Goal: Check status: Check status

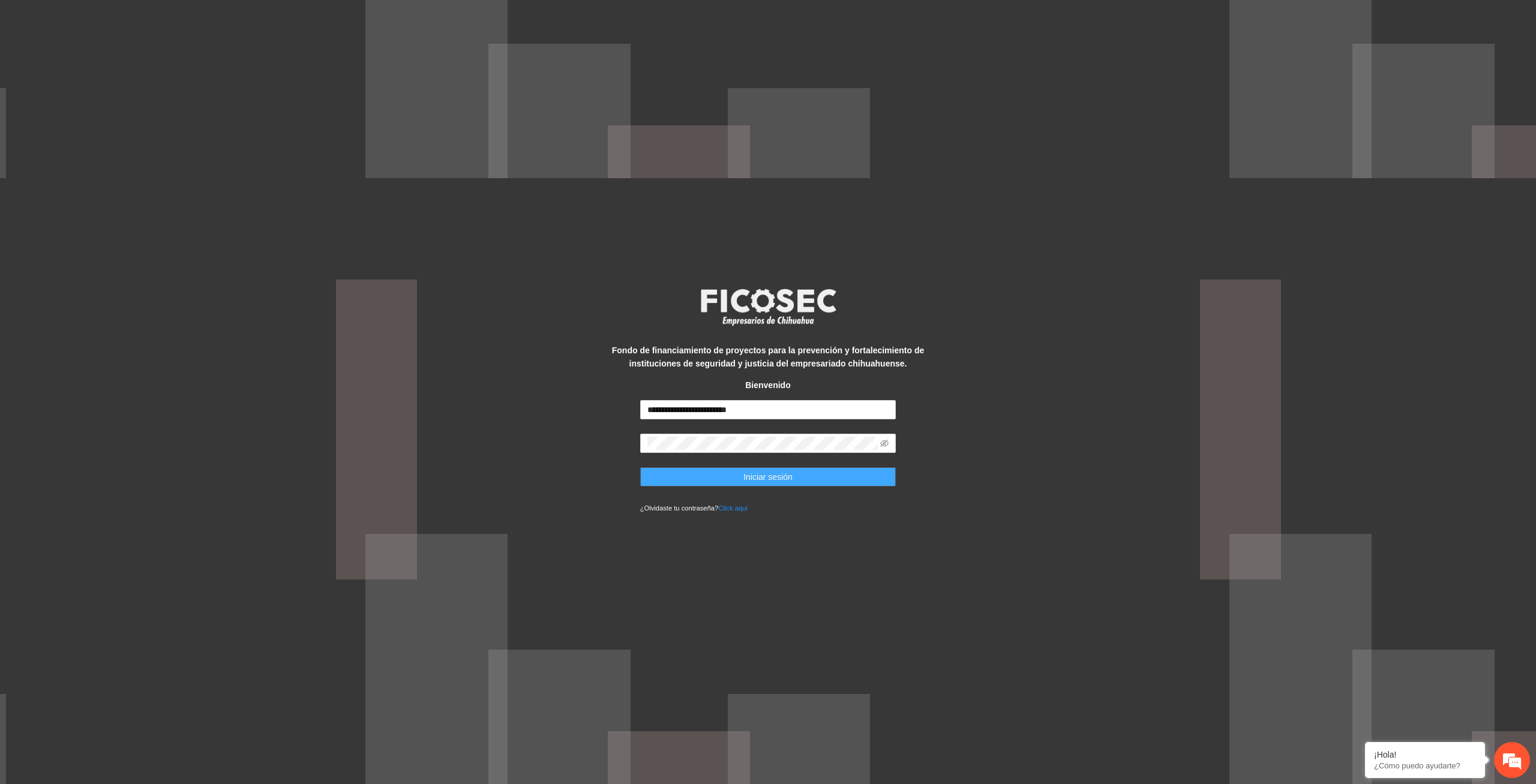
click at [767, 475] on span "Iniciar sesión" at bounding box center [767, 477] width 49 height 13
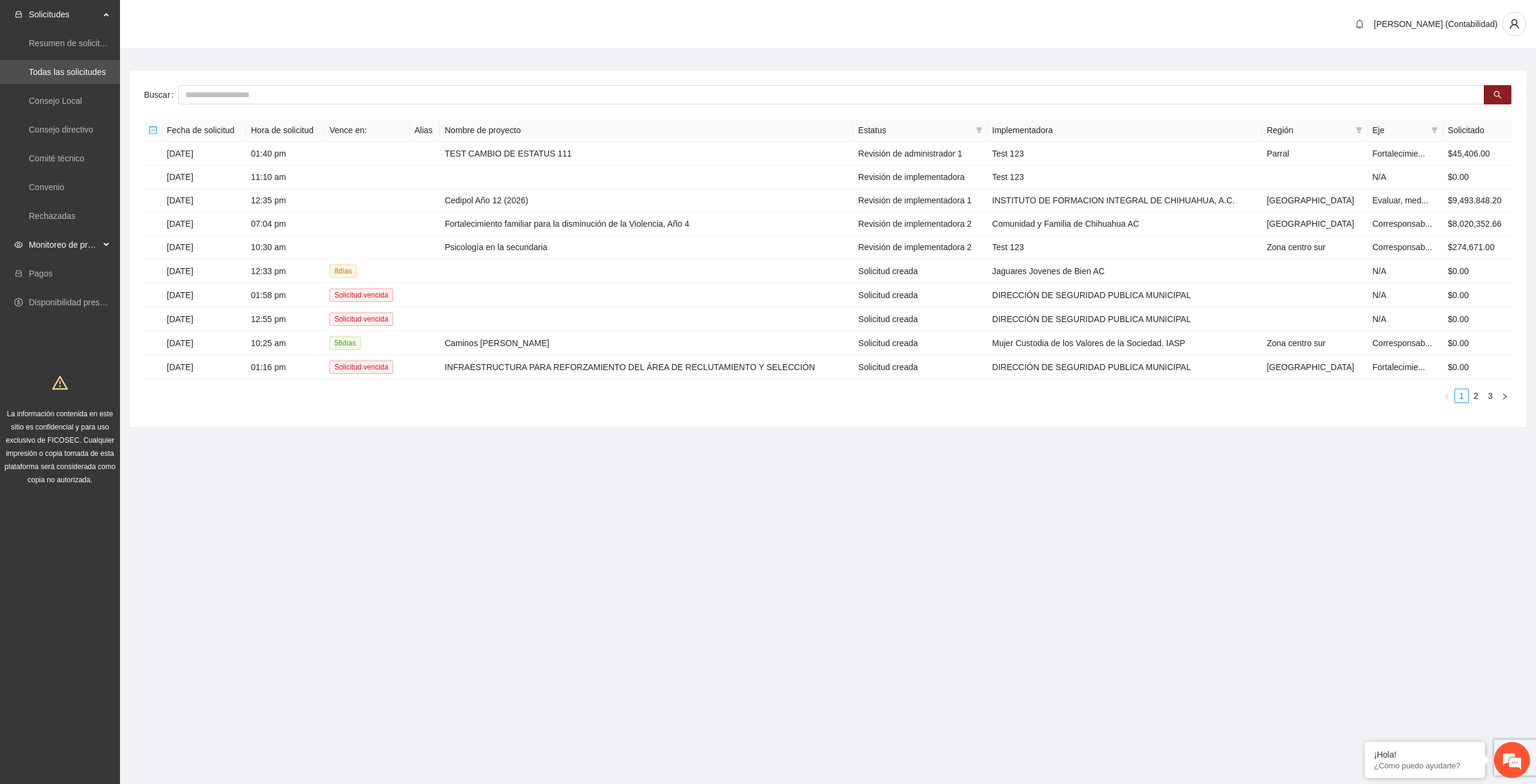
click at [57, 237] on span "Monitoreo de proyectos" at bounding box center [64, 244] width 71 height 24
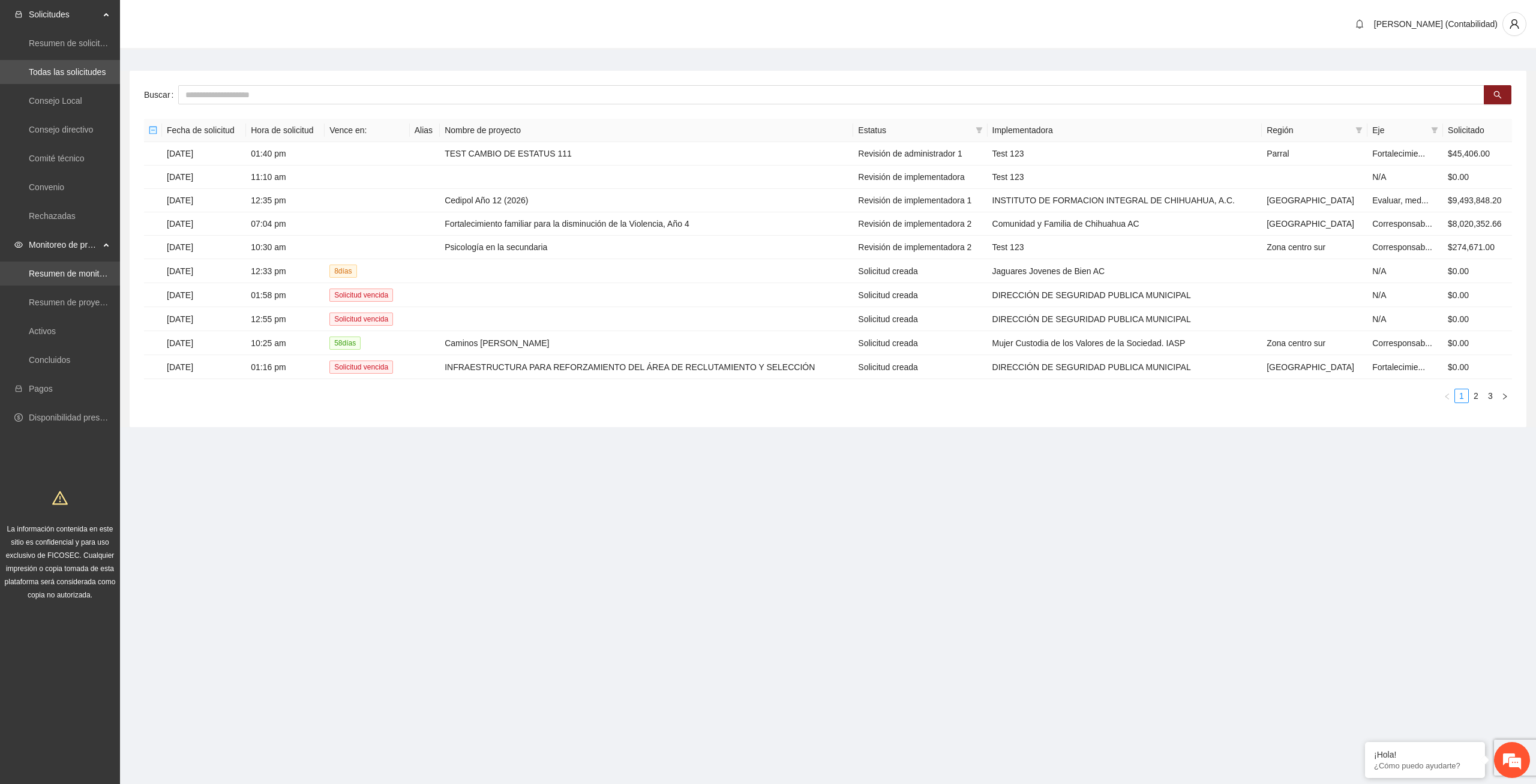
click at [63, 270] on link "Resumen de monitoreo" at bounding box center [72, 273] width 87 height 10
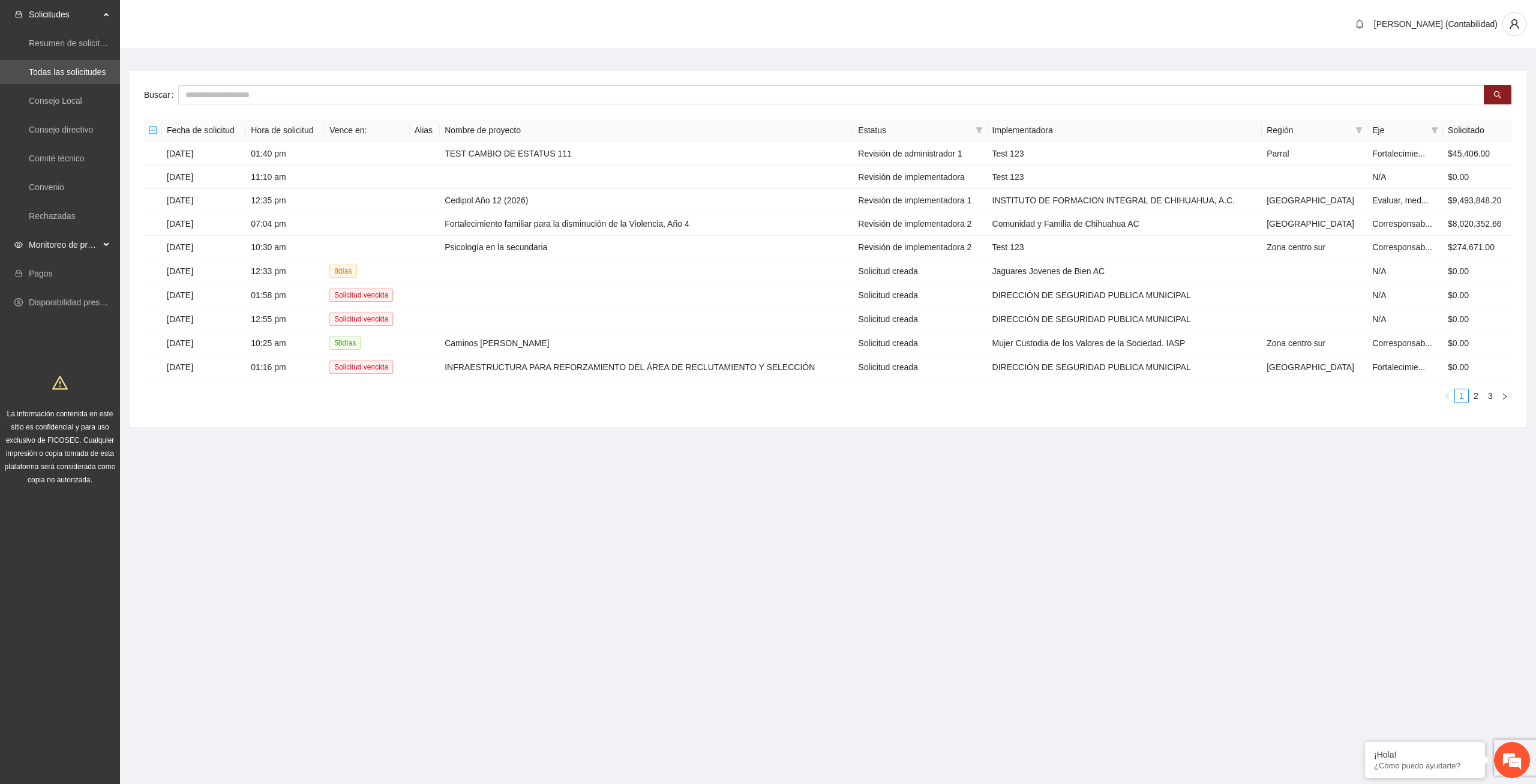
click at [75, 244] on span "Monitoreo de proyectos" at bounding box center [64, 244] width 71 height 24
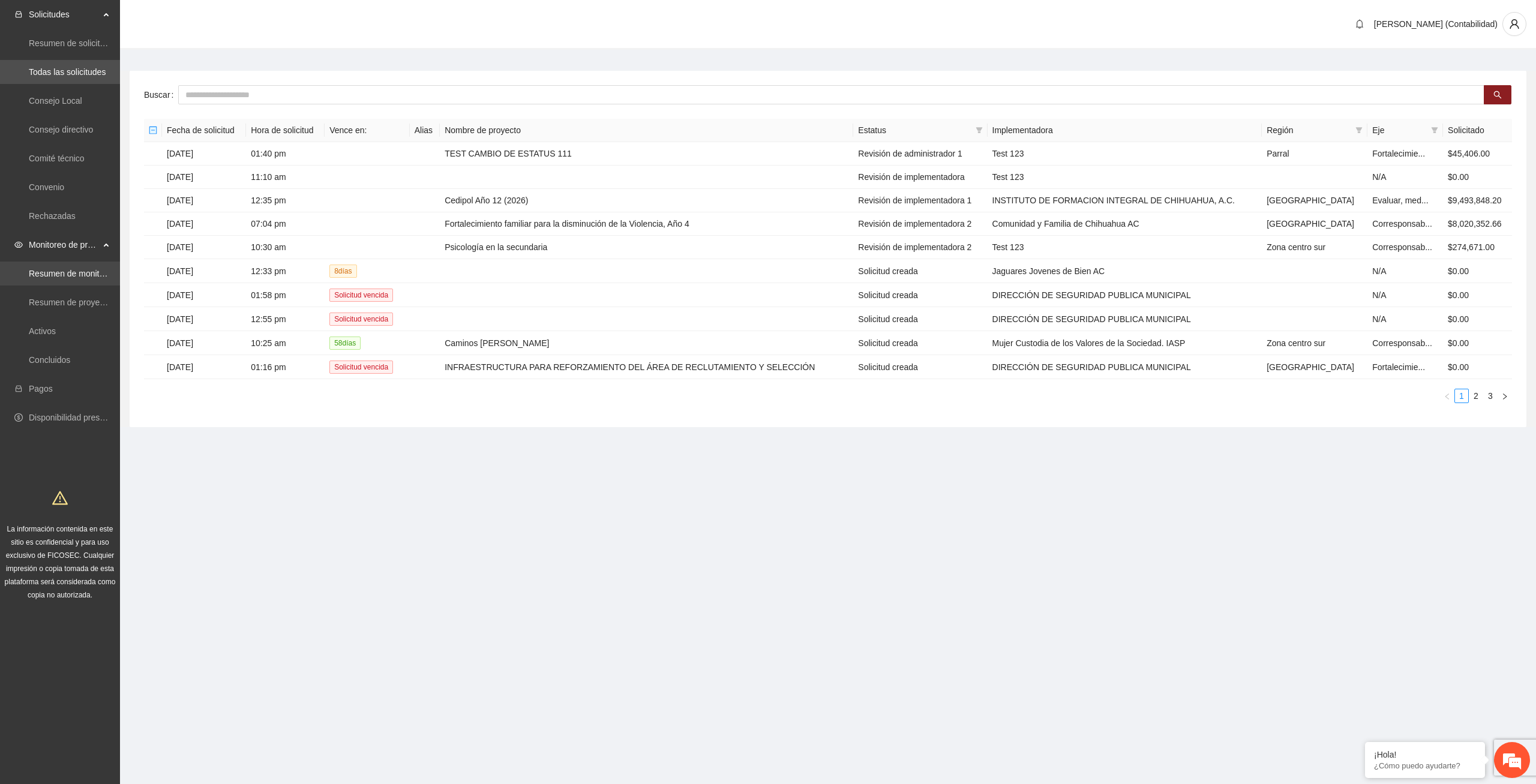
click at [79, 269] on link "Resumen de monitoreo" at bounding box center [72, 273] width 87 height 10
